Goal: Transaction & Acquisition: Purchase product/service

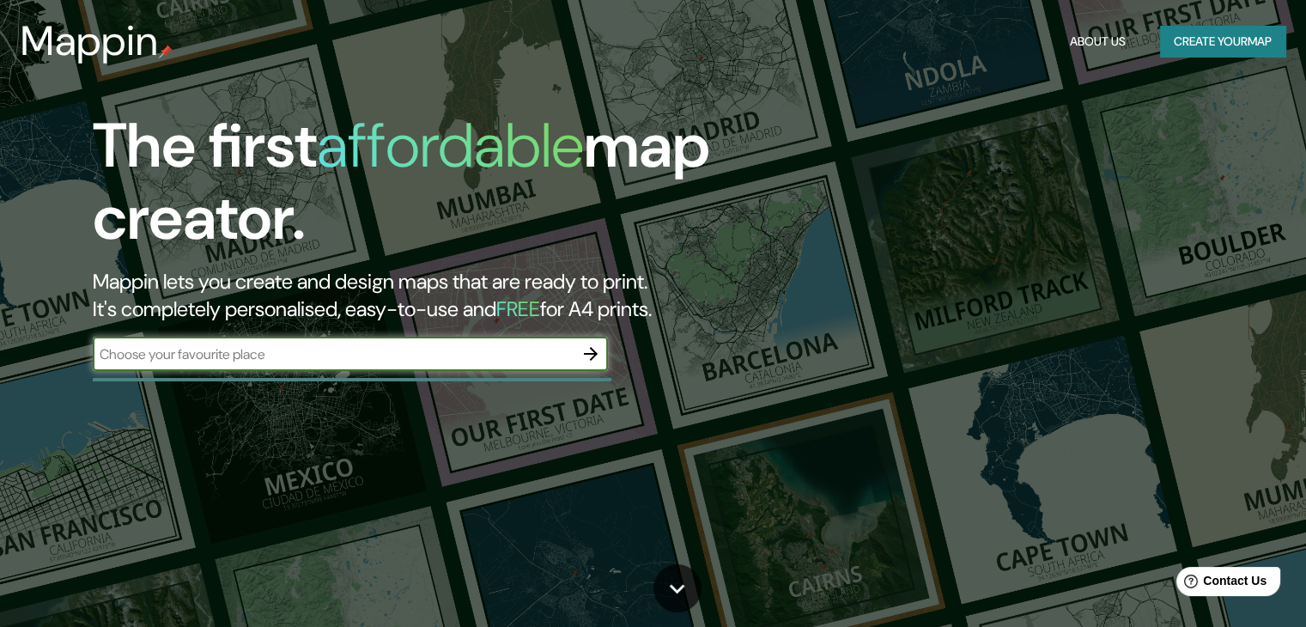
click at [494, 363] on input "text" at bounding box center [333, 354] width 481 height 20
type input "[GEOGRAPHIC_DATA]"
click at [597, 354] on icon "button" at bounding box center [590, 353] width 21 height 21
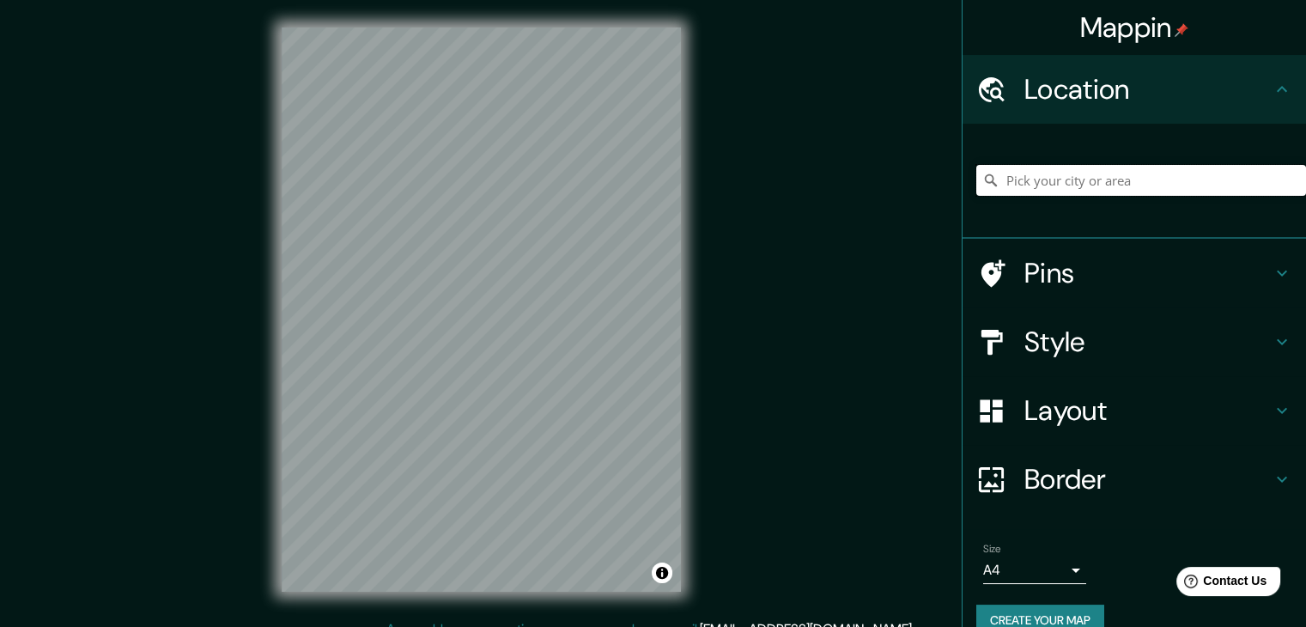
click at [1004, 187] on input "Pick your city or area" at bounding box center [1141, 180] width 330 height 31
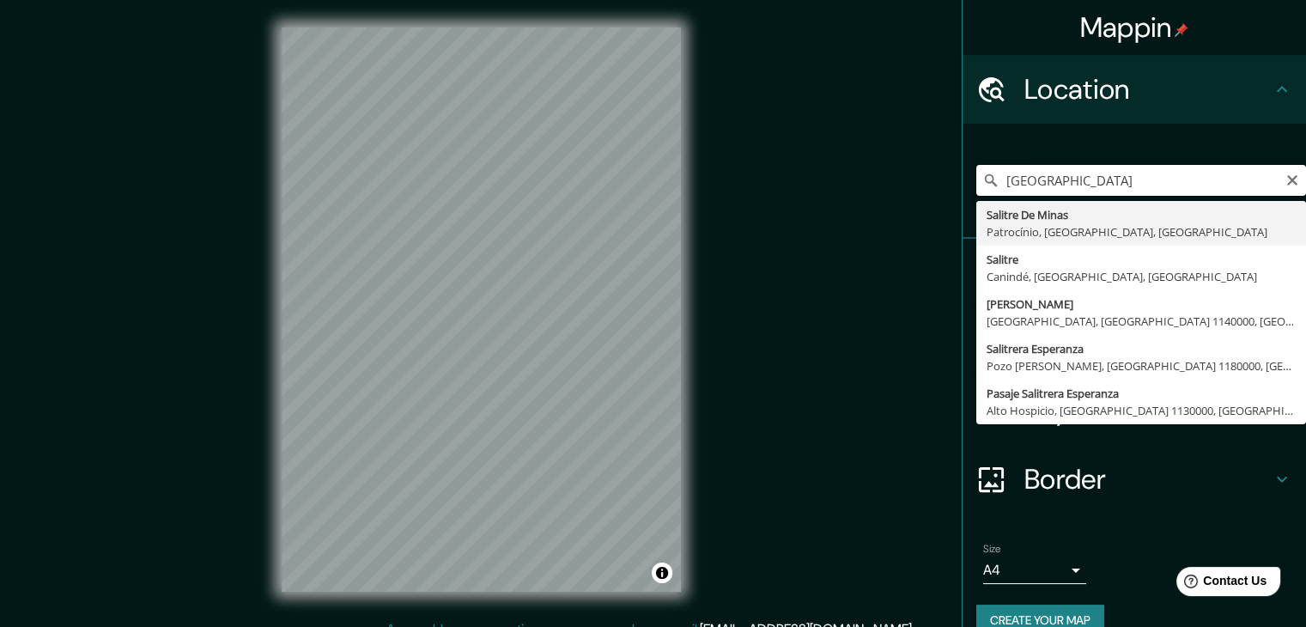
drag, startPoint x: 1099, startPoint y: 179, endPoint x: 943, endPoint y: 189, distance: 156.5
click at [943, 189] on div "Mappin Location [GEOGRAPHIC_DATA] Salitre [GEOGRAPHIC_DATA], [GEOGRAPHIC_DATA],…" at bounding box center [653, 323] width 1306 height 646
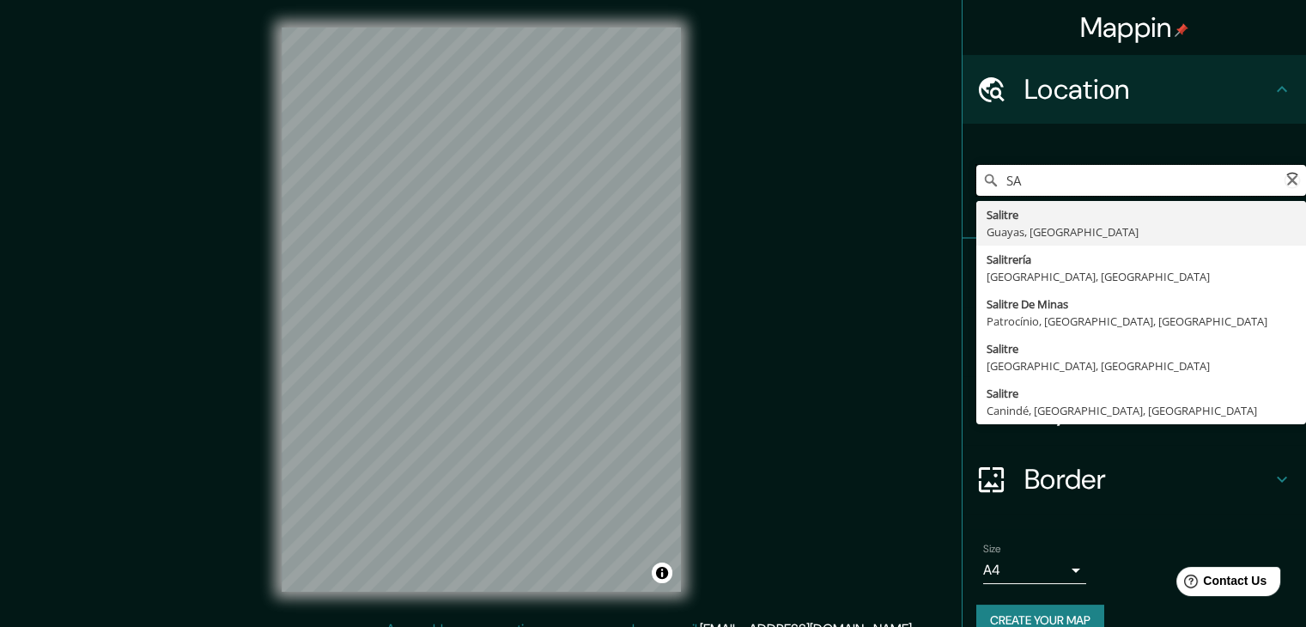
type input "S"
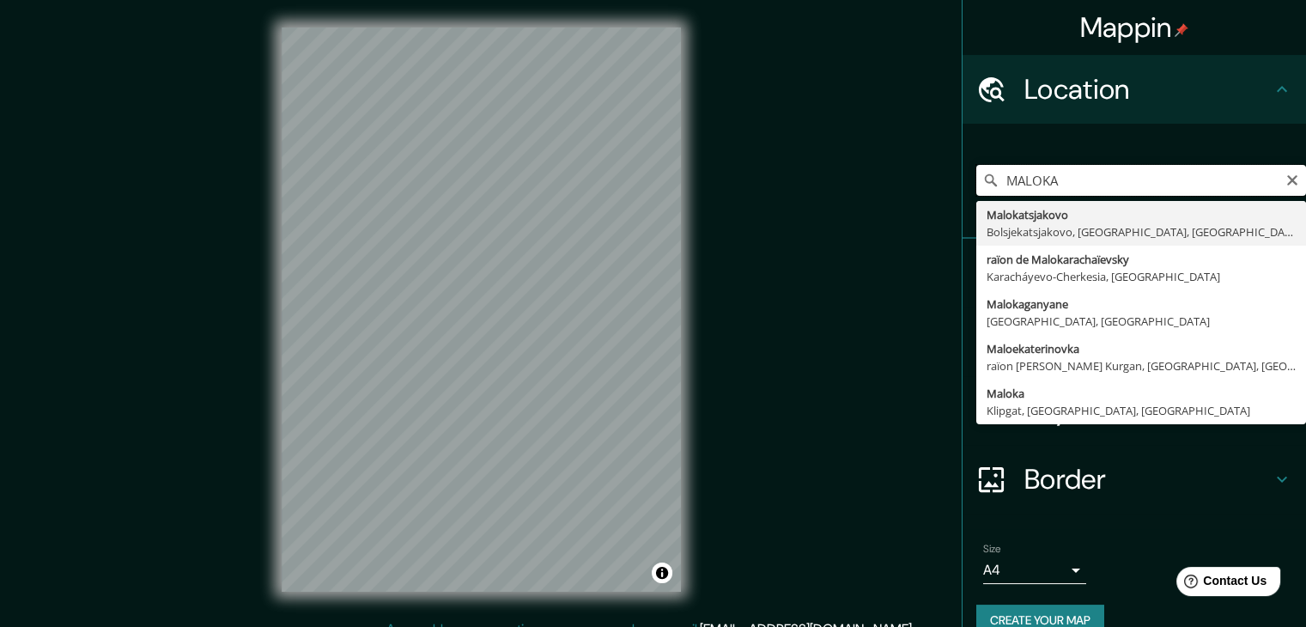
drag, startPoint x: 985, startPoint y: 189, endPoint x: 928, endPoint y: 200, distance: 57.7
click at [928, 200] on div "Mappin Location [GEOGRAPHIC_DATA] [GEOGRAPHIC_DATA] [GEOGRAPHIC_DATA], [GEOGRAP…" at bounding box center [653, 323] width 1306 height 646
paste input "Cra. [STREET_ADDRESS]"
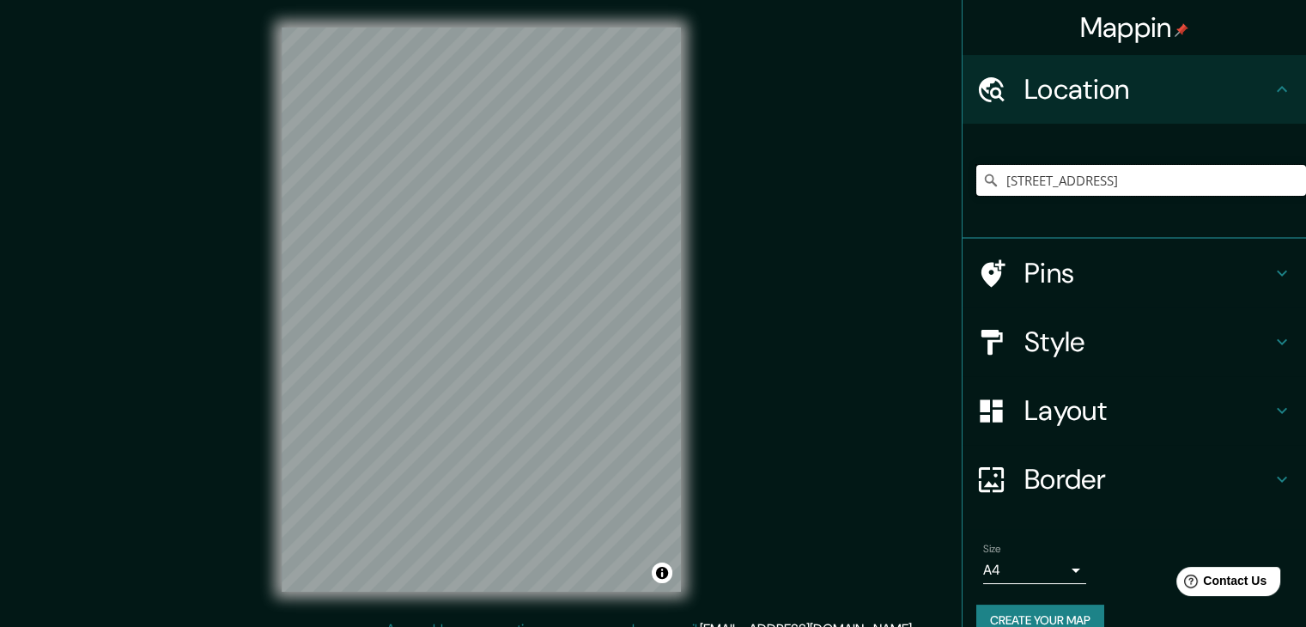
type input "[STREET_ADDRESS]"
click at [1070, 464] on h4 "Border" at bounding box center [1147, 479] width 247 height 34
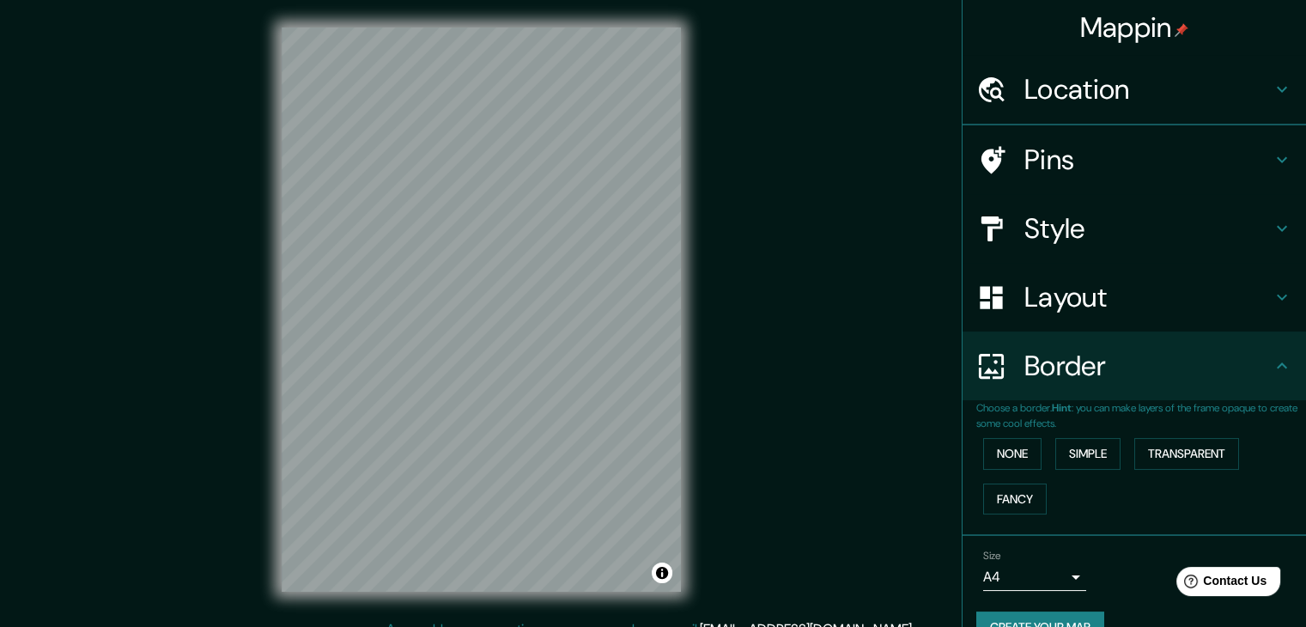
click at [1089, 485] on div "None Simple Transparent Fancy" at bounding box center [1141, 476] width 330 height 90
click at [1016, 450] on button "None" at bounding box center [1012, 454] width 58 height 32
click at [1077, 442] on button "Simple" at bounding box center [1087, 454] width 65 height 32
click at [1160, 453] on button "Transparent" at bounding box center [1186, 454] width 105 height 32
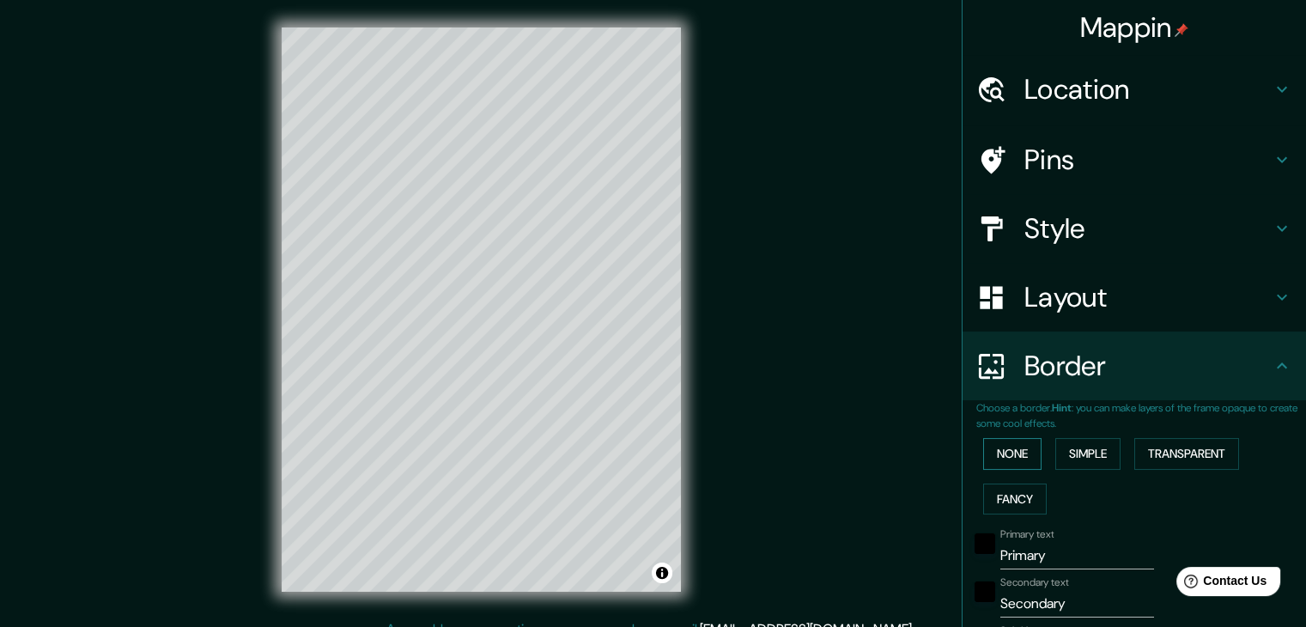
click at [1028, 456] on button "None" at bounding box center [1012, 454] width 58 height 32
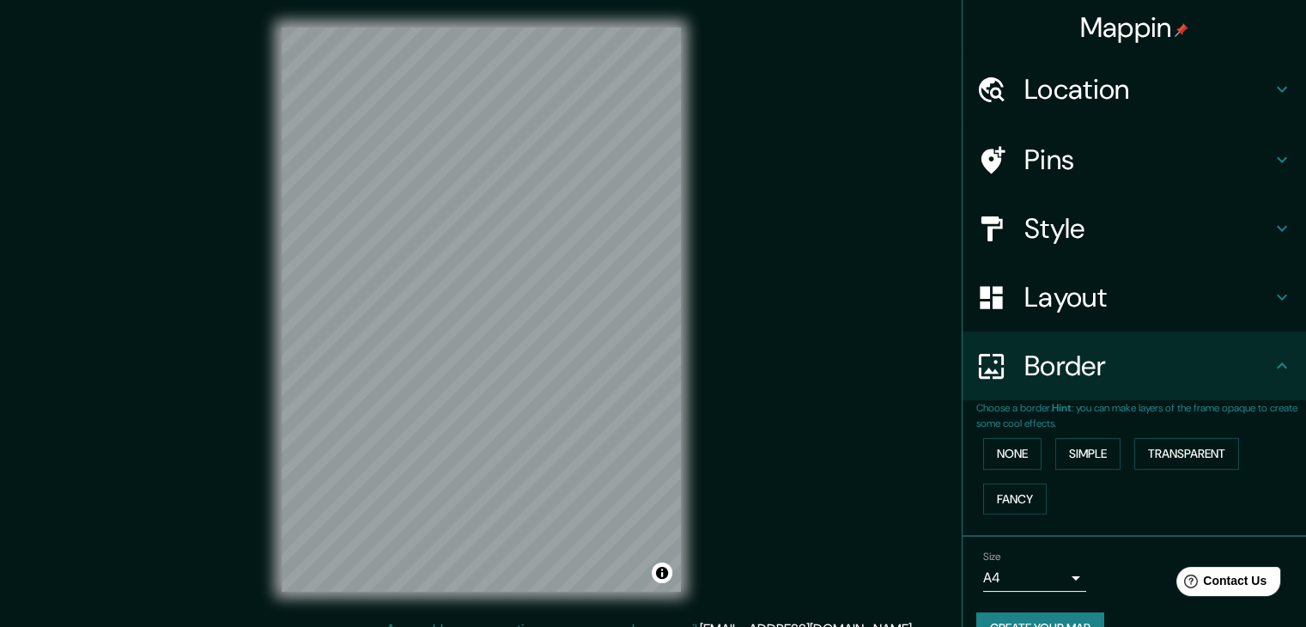
click at [1024, 303] on h4 "Layout" at bounding box center [1147, 297] width 247 height 34
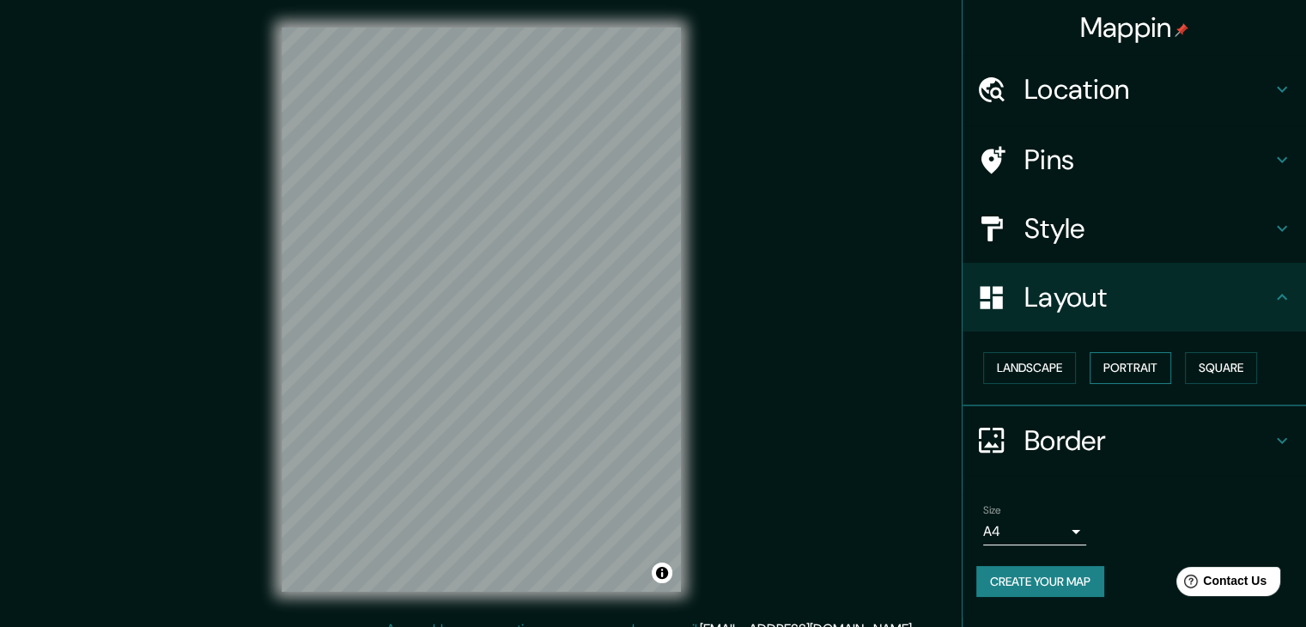
click at [1143, 372] on button "Portrait" at bounding box center [1130, 368] width 82 height 32
click at [1073, 362] on button "Landscape" at bounding box center [1029, 368] width 93 height 32
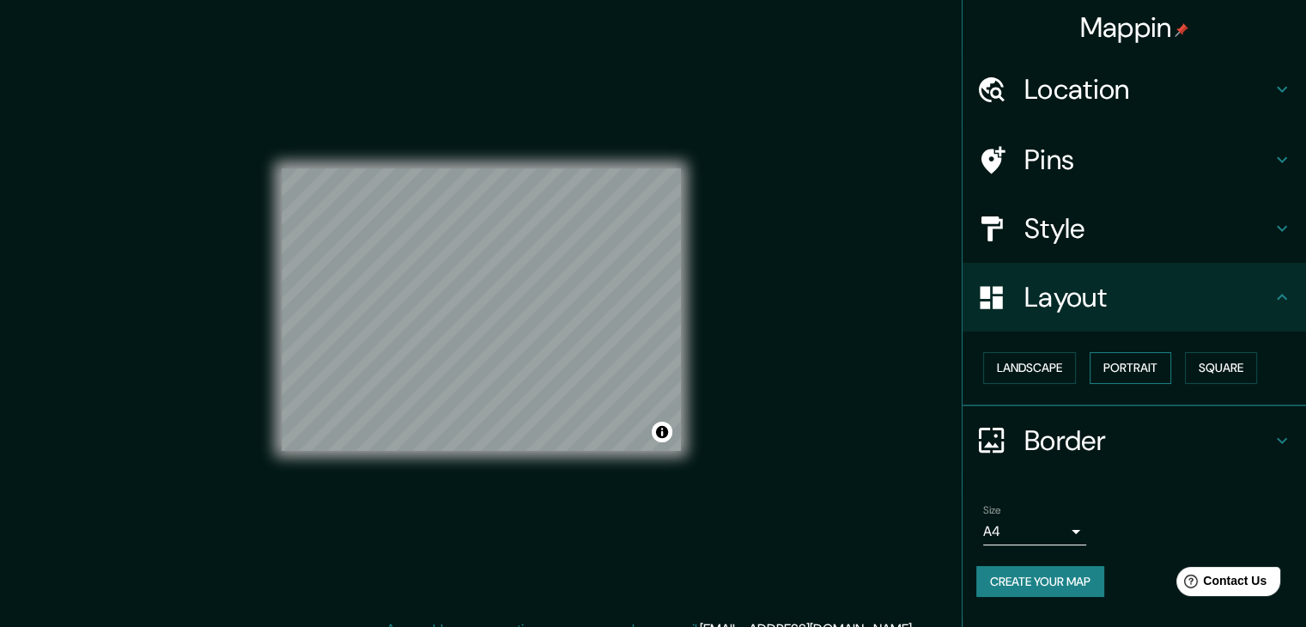
click at [1113, 367] on button "Portrait" at bounding box center [1130, 368] width 82 height 32
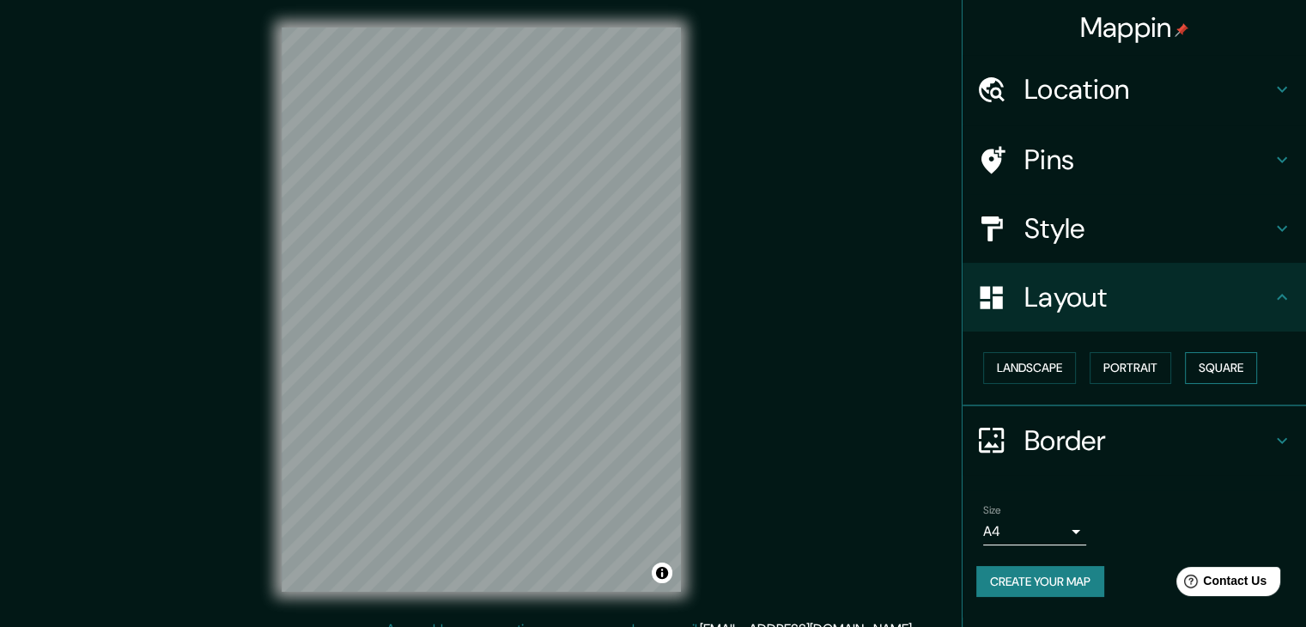
click at [1216, 356] on button "Square" at bounding box center [1221, 368] width 72 height 32
